Goal: Transaction & Acquisition: Purchase product/service

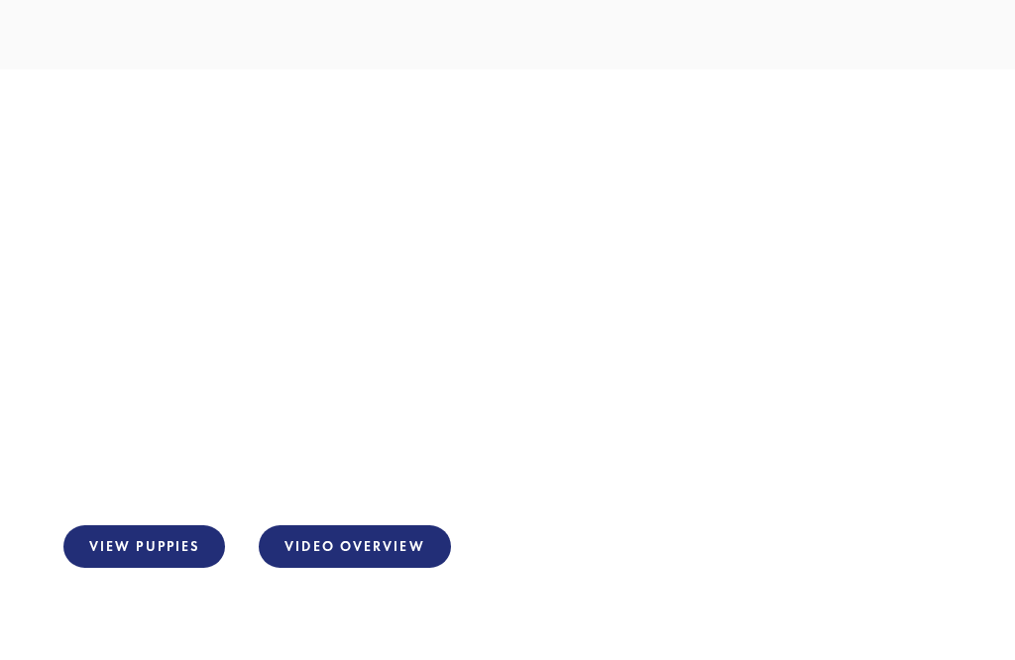
click at [152, 554] on link "View Puppies" at bounding box center [144, 547] width 162 height 43
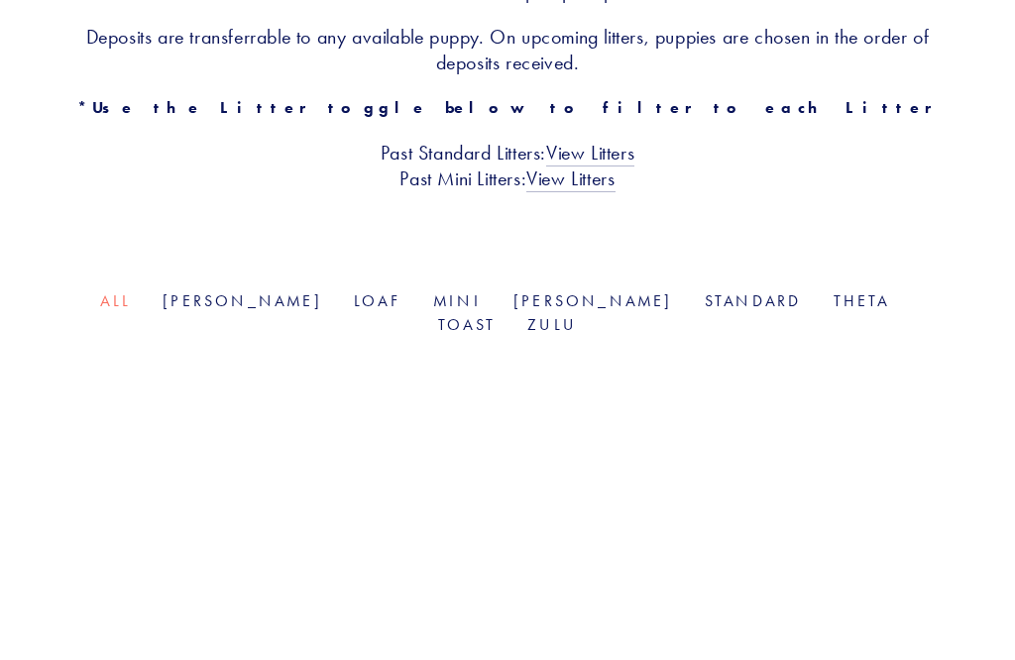
scroll to position [419, 0]
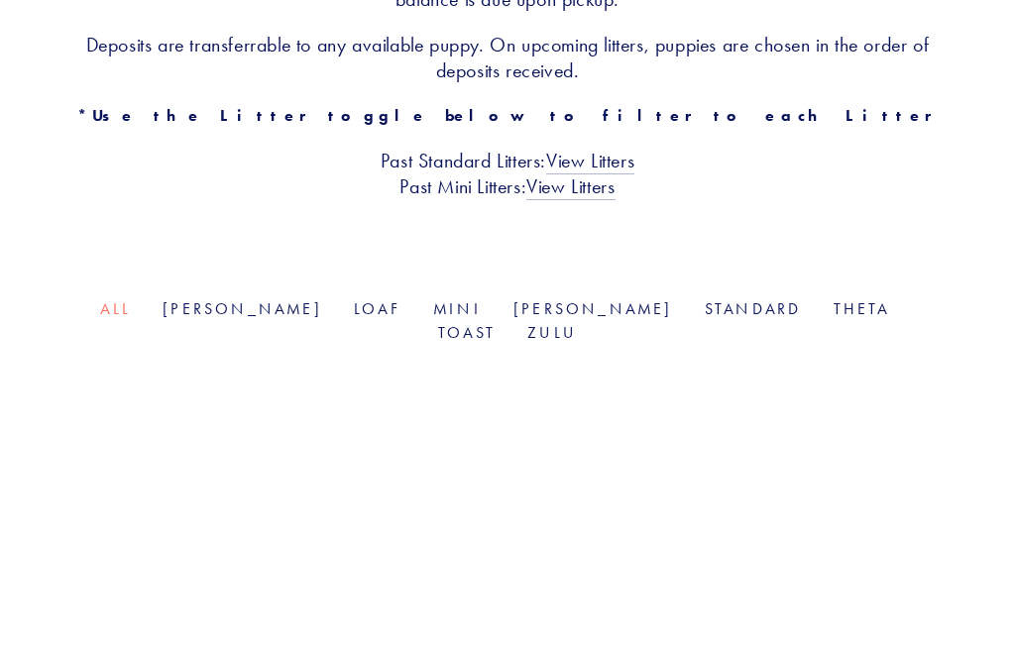
click at [433, 299] on link "Mini" at bounding box center [457, 308] width 49 height 19
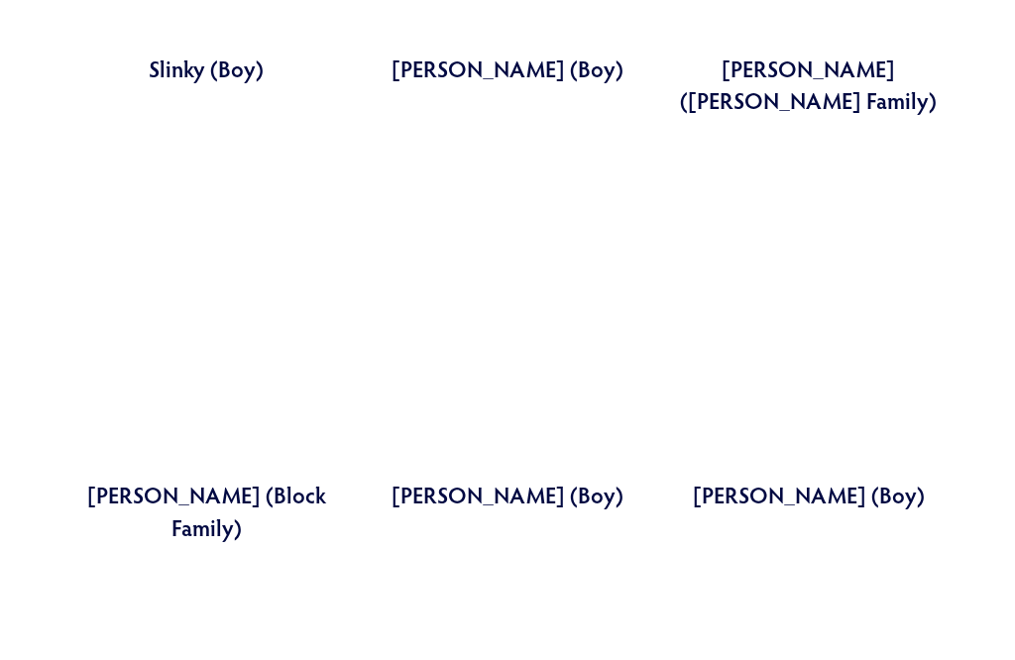
scroll to position [2238, 0]
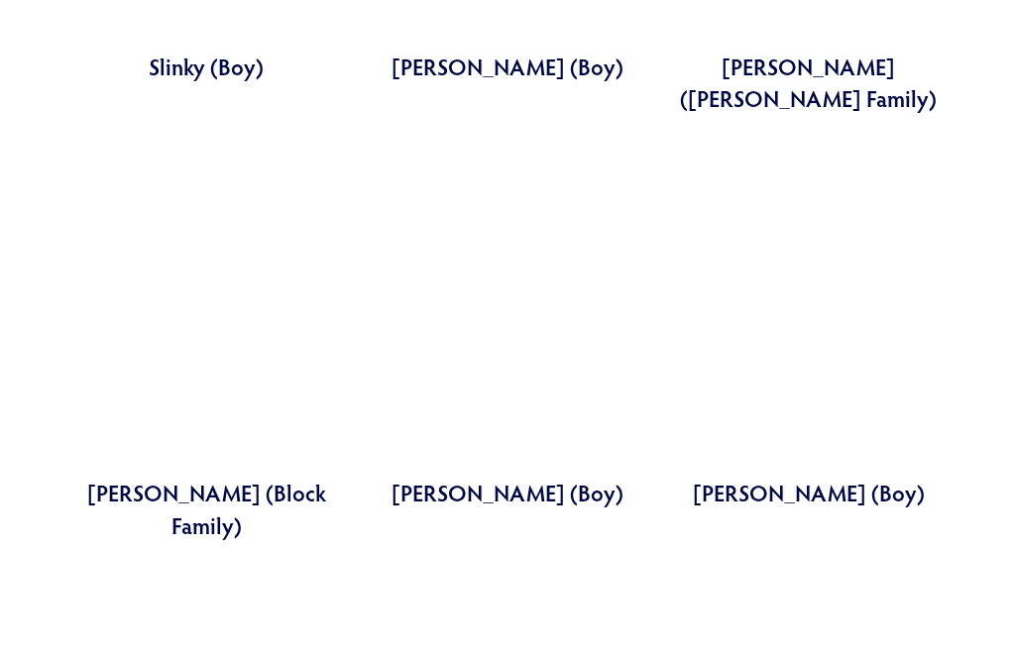
click at [457, 420] on link at bounding box center [508, 336] width 287 height 345
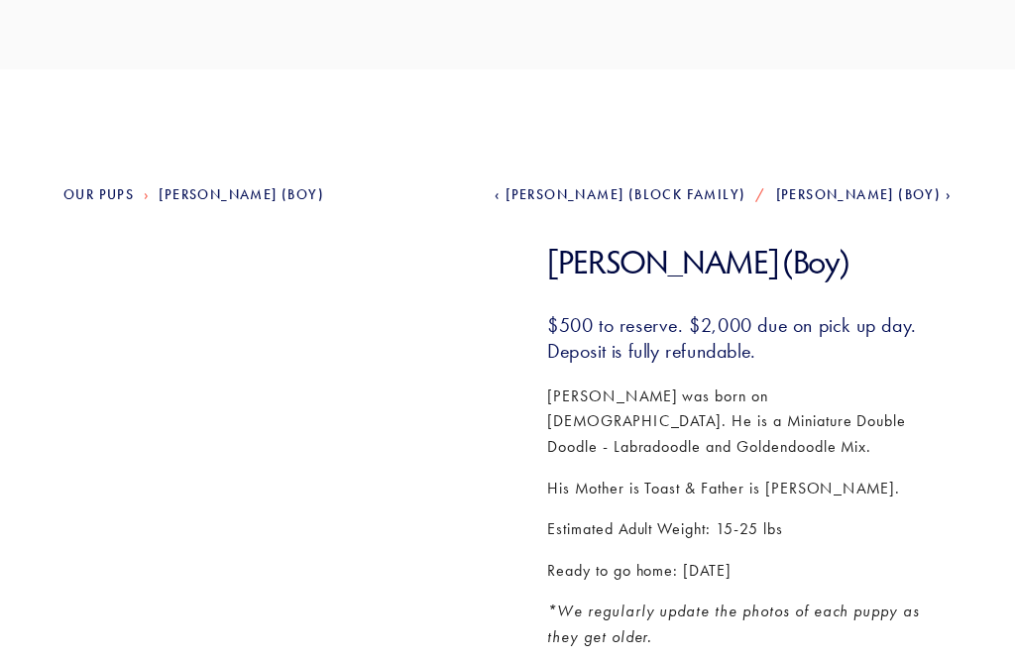
click at [942, 191] on link "Next Johnny (Boy)" at bounding box center [864, 194] width 176 height 17
click at [703, 195] on link "Previous [PERSON_NAME] (Boy)" at bounding box center [658, 194] width 176 height 17
